Goal: Check status: Check status

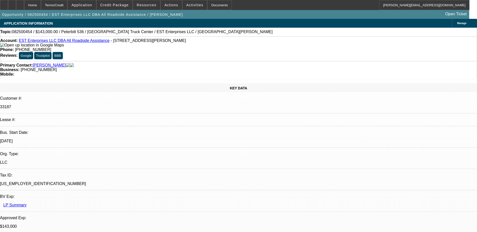
select select "0"
select select "2"
select select "0"
select select "6"
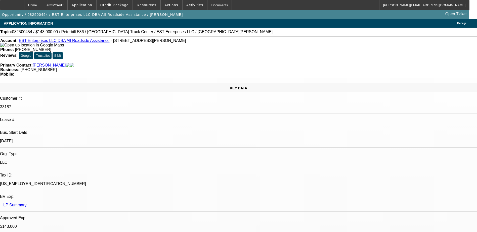
select select "0"
select select "2"
select select "0"
select select "6"
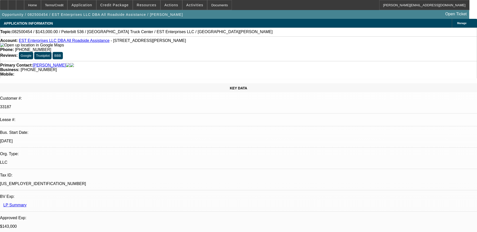
select select "0"
select select "2"
select select "0"
select select "6"
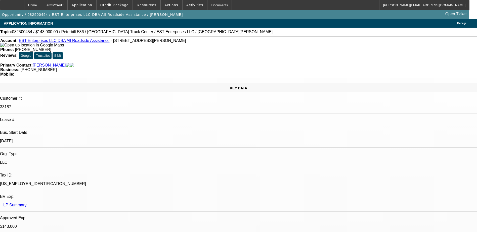
select select "0"
select select "2"
select select "0.1"
select select "4"
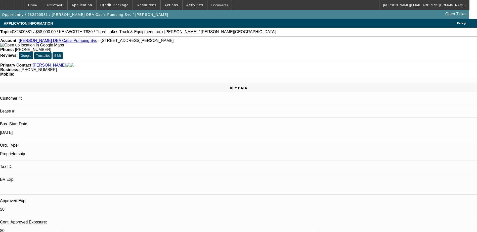
select select "0"
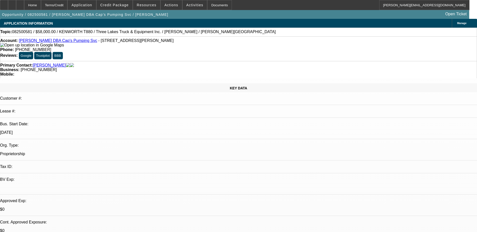
select select "0.1"
select select "0"
select select "0.1"
select select "0"
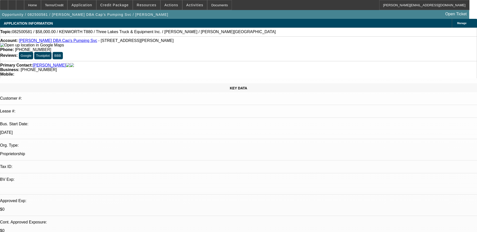
select select "0"
select select "1"
select select "9"
select select "6"
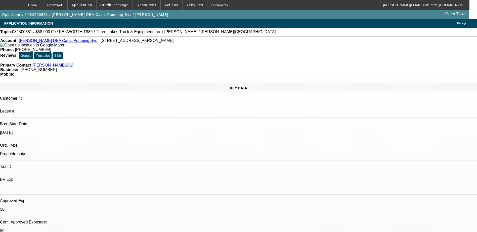
select select "1"
select select "9"
select select "4"
select select "1"
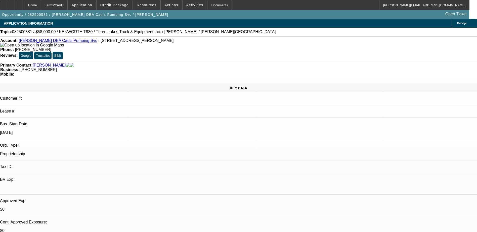
select select "4"
select select "1"
select select "9"
select select "6"
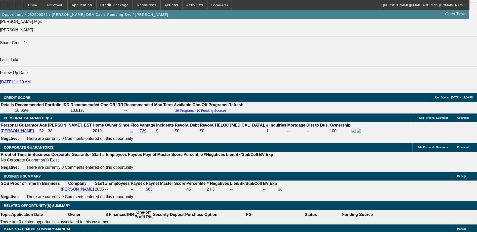
scroll to position [220, 0]
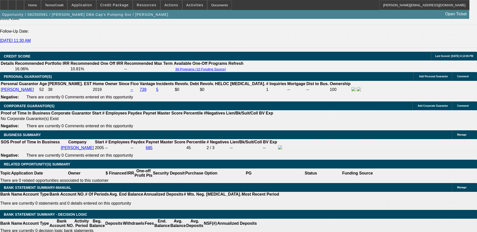
scroll to position [679, 0]
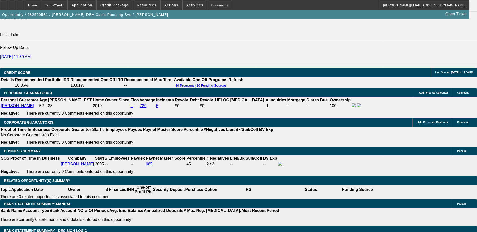
select select "0"
select select "6"
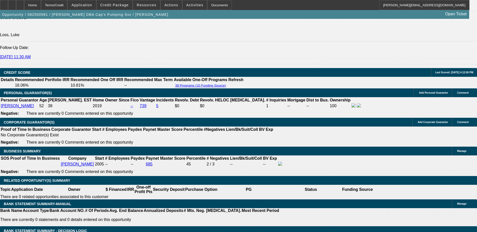
select select "0"
select select "6"
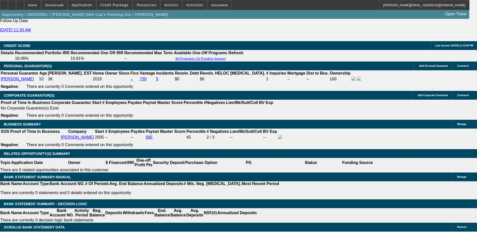
scroll to position [704, 0]
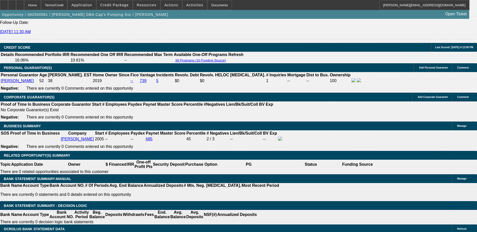
select select "0"
select select "9"
select select "0"
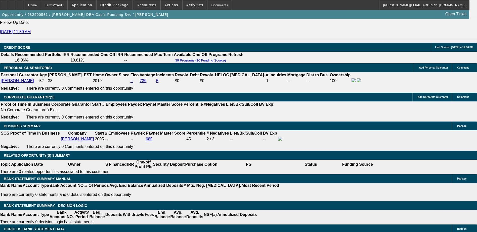
select select "6"
select select "0"
select select "9"
select select "0.1"
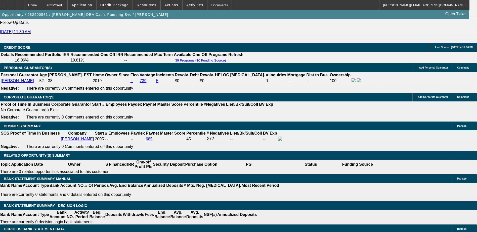
select select "4"
select select "0"
select select "0.1"
select select "4"
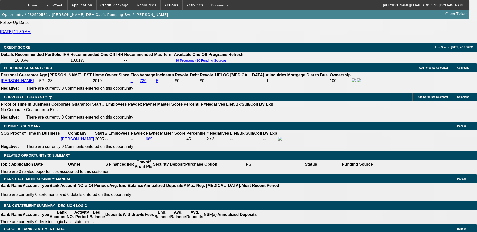
select select "0"
select select "9"
select select "0"
select select "6"
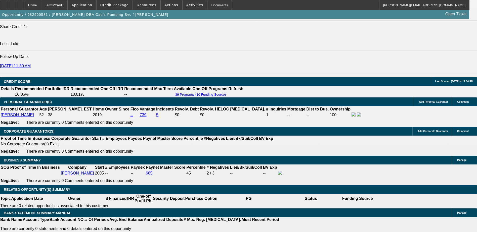
scroll to position [629, 0]
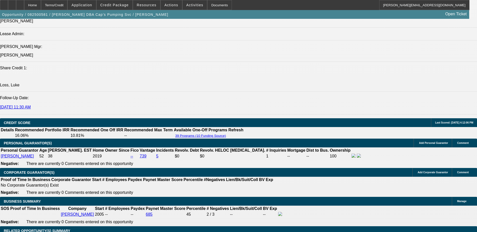
select select "0"
select select "6"
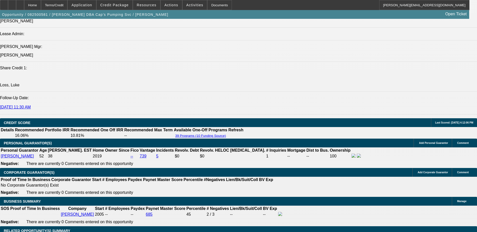
select select "0"
select select "6"
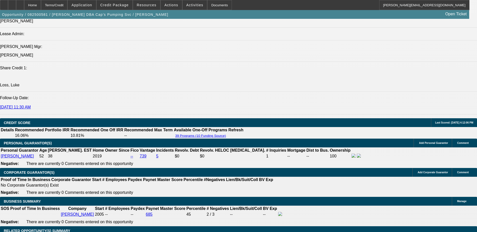
select select "0"
select select "9"
select select "0"
select select "6"
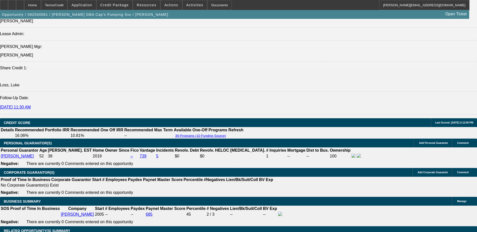
select select "0"
select select "9"
select select "0.1"
select select "4"
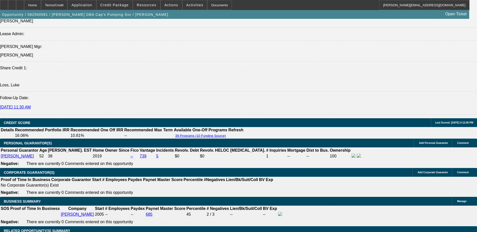
select select "0"
select select "0.1"
select select "4"
select select "0"
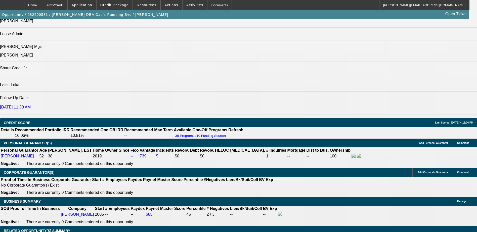
select select "0"
select select "9"
select select "0"
select select "6"
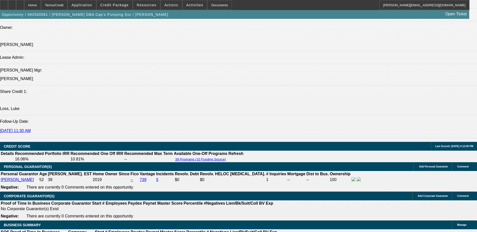
scroll to position [604, 0]
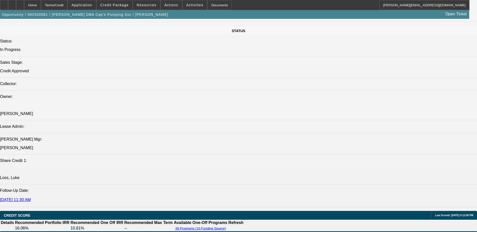
scroll to position [528, 0]
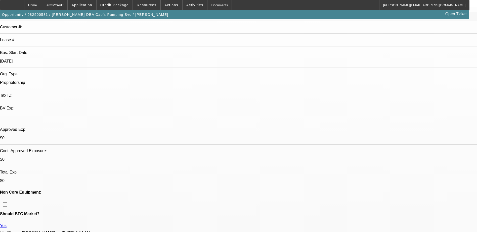
scroll to position [0, 0]
